Goal: Navigation & Orientation: Find specific page/section

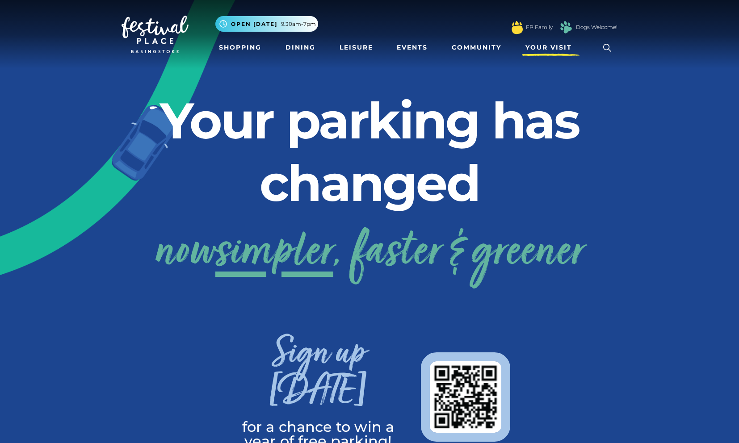
click at [560, 50] on span "Your Visit" at bounding box center [548, 47] width 46 height 9
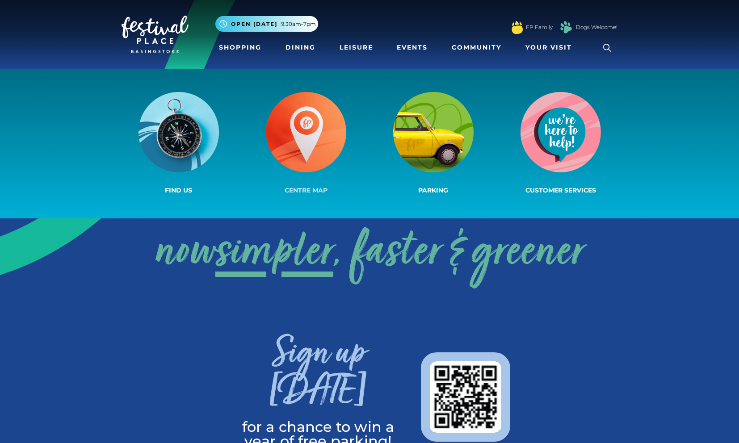
click at [320, 156] on img at bounding box center [306, 132] width 80 height 80
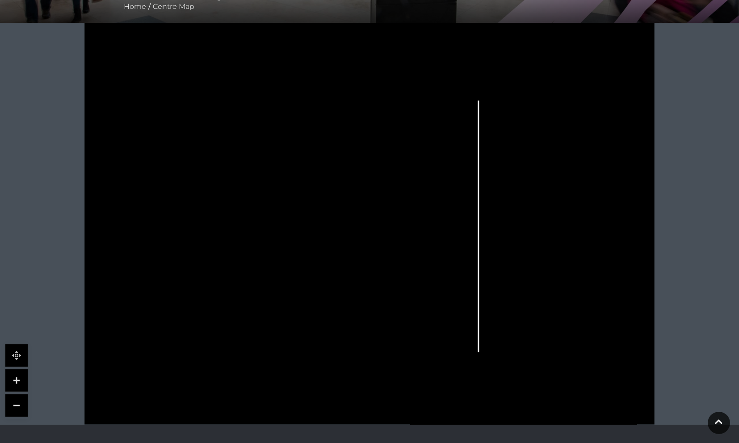
scroll to position [231, 0]
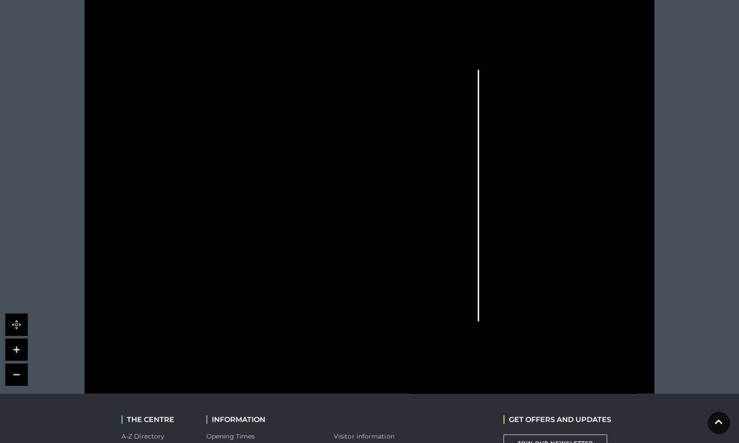
click at [18, 353] on link at bounding box center [16, 350] width 22 height 22
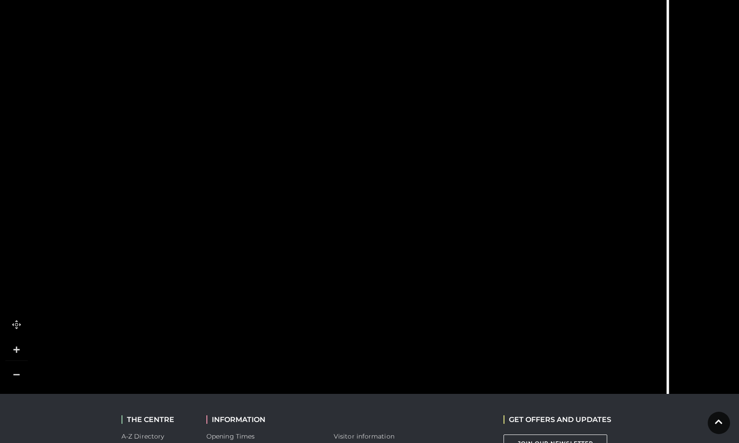
drag, startPoint x: 257, startPoint y: 308, endPoint x: 359, endPoint y: 308, distance: 101.8
click at [359, 308] on rect at bounding box center [376, 309] width 40 height 21
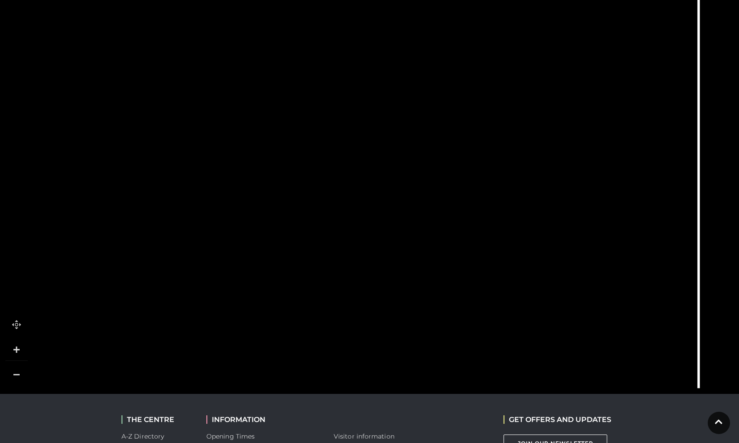
drag, startPoint x: 374, startPoint y: 275, endPoint x: 404, endPoint y: 239, distance: 46.9
click at [404, 239] on rect at bounding box center [407, 244] width 40 height 12
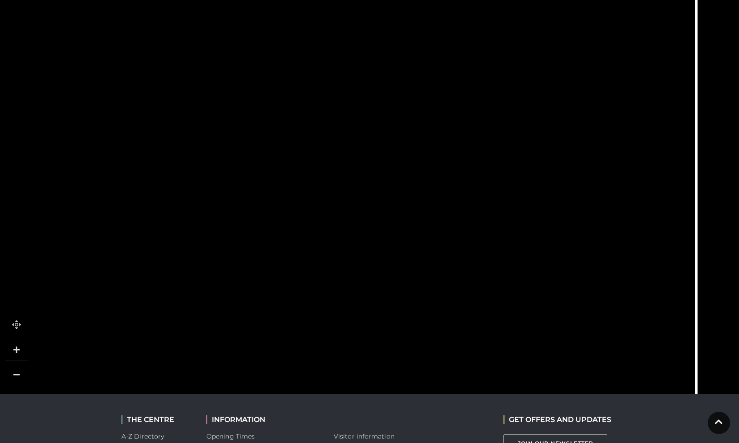
drag, startPoint x: 402, startPoint y: 293, endPoint x: 399, endPoint y: 317, distance: 23.3
click at [399, 317] on polygon at bounding box center [445, 351] width 121 height 86
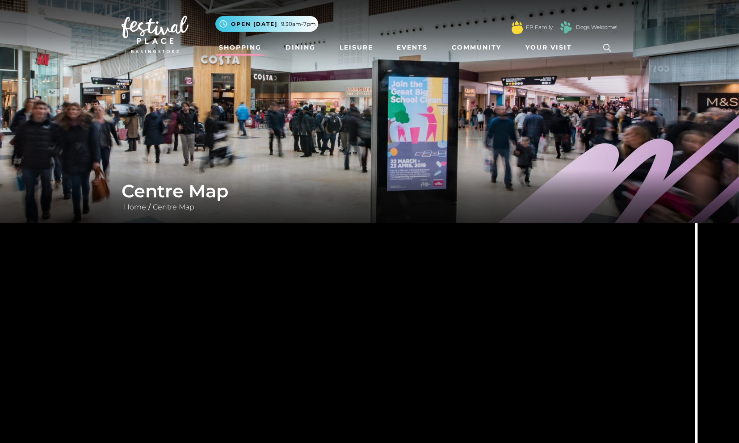
click at [241, 54] on link "Shopping" at bounding box center [240, 47] width 50 height 17
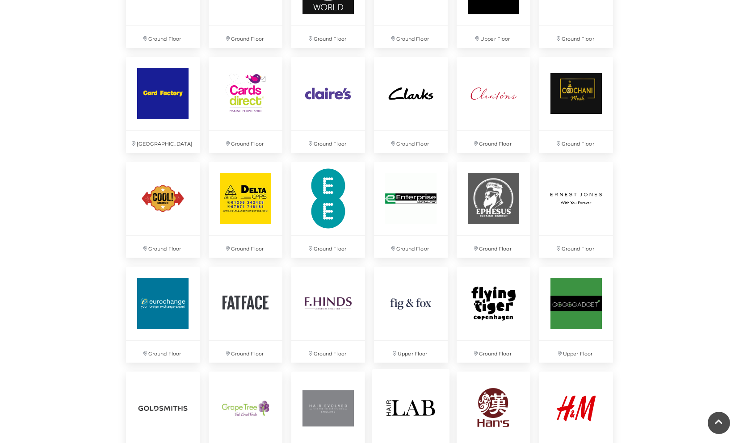
scroll to position [802, 0]
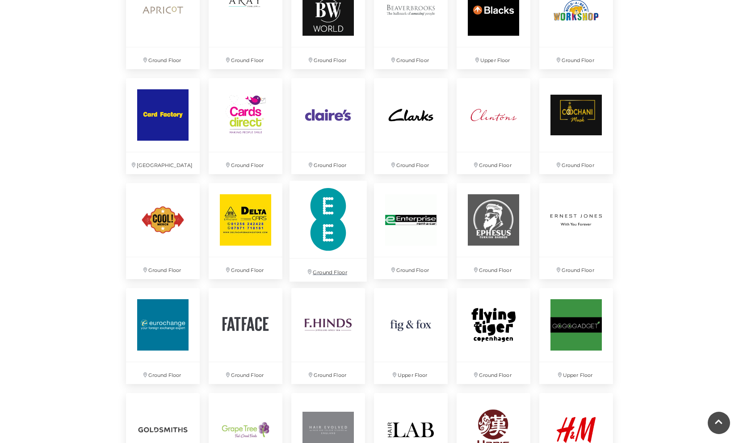
click at [320, 240] on img at bounding box center [327, 219] width 77 height 77
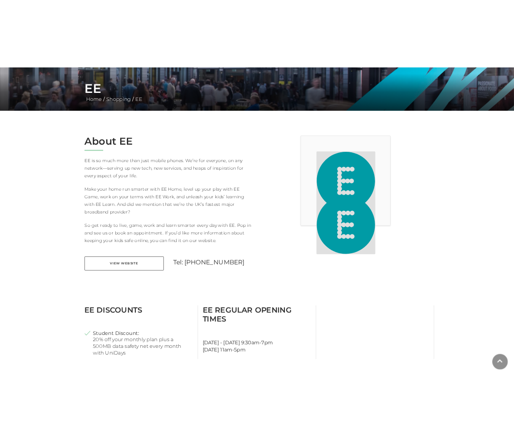
scroll to position [255, 0]
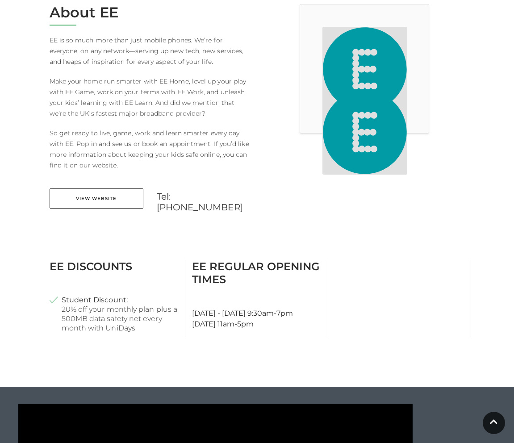
click at [351, 264] on div at bounding box center [399, 298] width 143 height 77
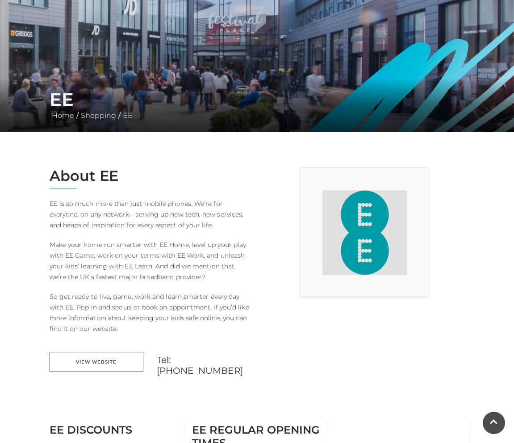
scroll to position [91, 0]
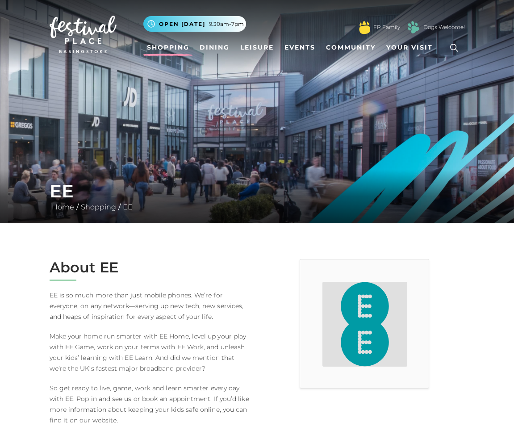
click at [182, 48] on link "Shopping" at bounding box center [168, 47] width 50 height 17
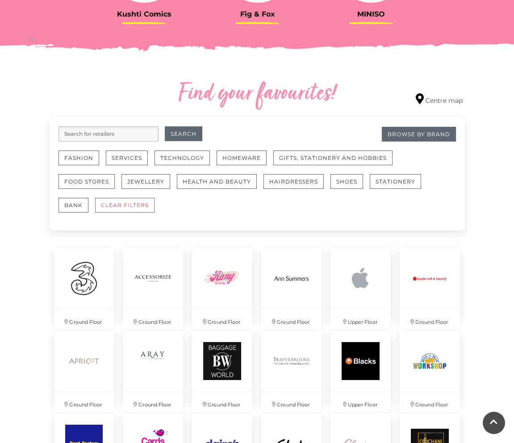
scroll to position [473, 0]
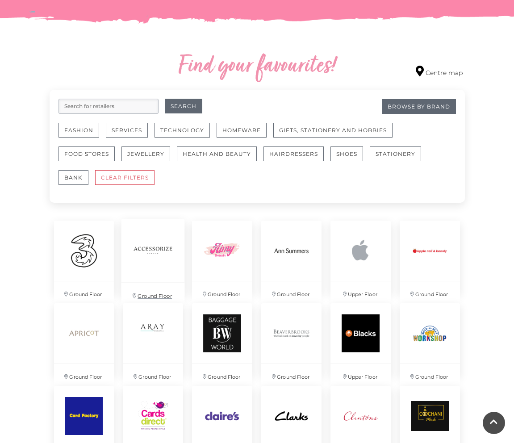
click at [169, 262] on img at bounding box center [152, 250] width 63 height 63
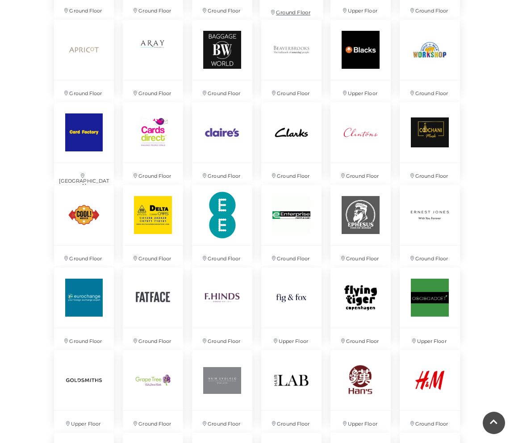
scroll to position [830, 0]
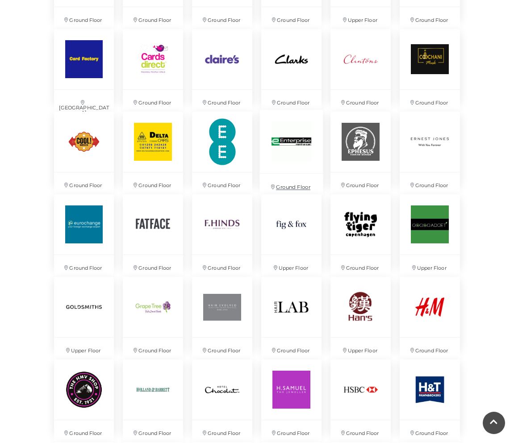
click at [301, 145] on img at bounding box center [291, 141] width 63 height 63
click at [93, 214] on img at bounding box center [83, 224] width 63 height 63
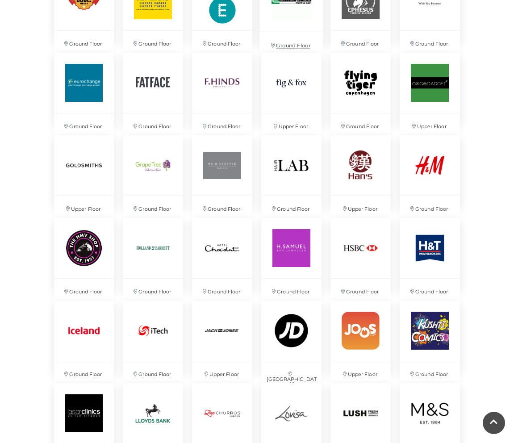
scroll to position [979, 0]
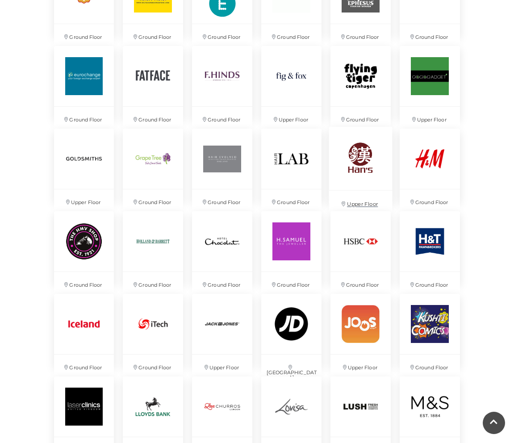
click at [347, 163] on img at bounding box center [360, 158] width 63 height 63
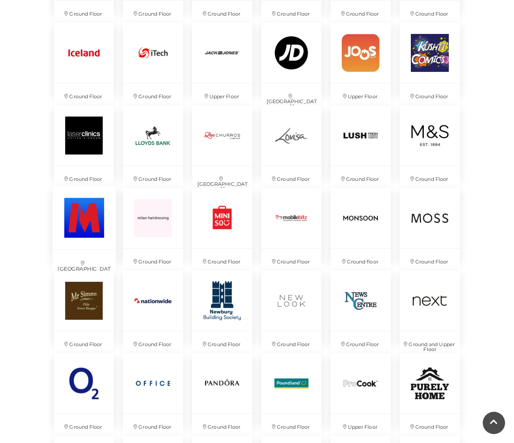
scroll to position [1251, 0]
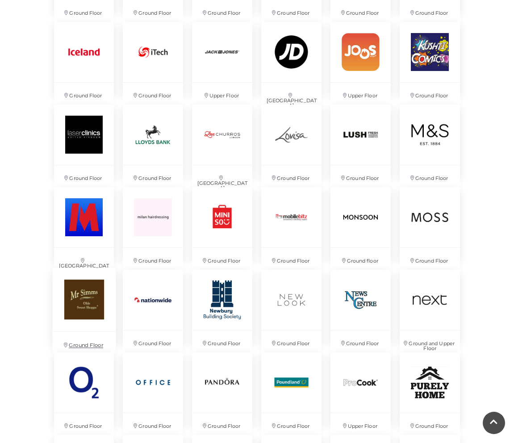
click at [92, 309] on img at bounding box center [83, 299] width 63 height 63
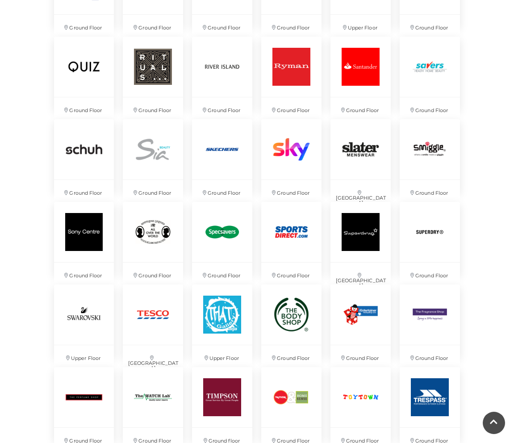
scroll to position [1668, 0]
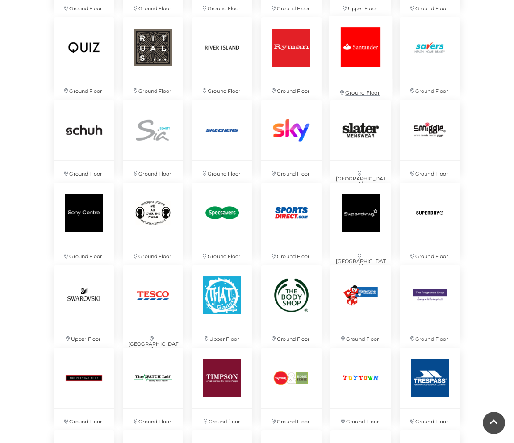
click at [361, 61] on img at bounding box center [360, 47] width 63 height 63
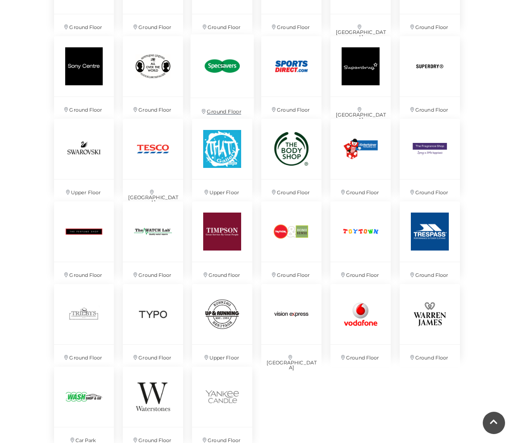
scroll to position [1831, 0]
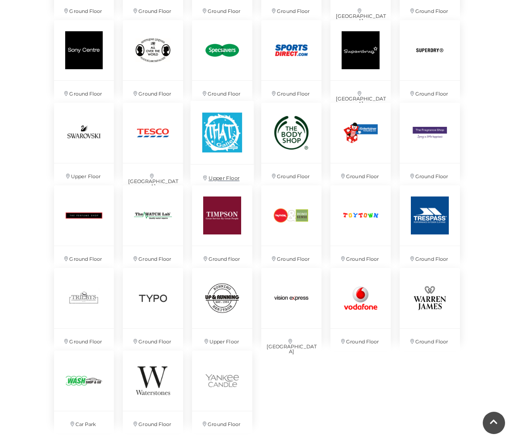
click at [218, 133] on img at bounding box center [222, 132] width 63 height 63
click at [79, 363] on img at bounding box center [83, 380] width 63 height 63
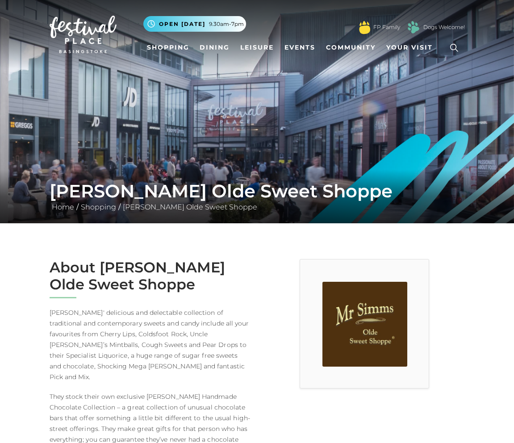
scroll to position [33, 0]
